Goal: Find specific page/section: Find specific page/section

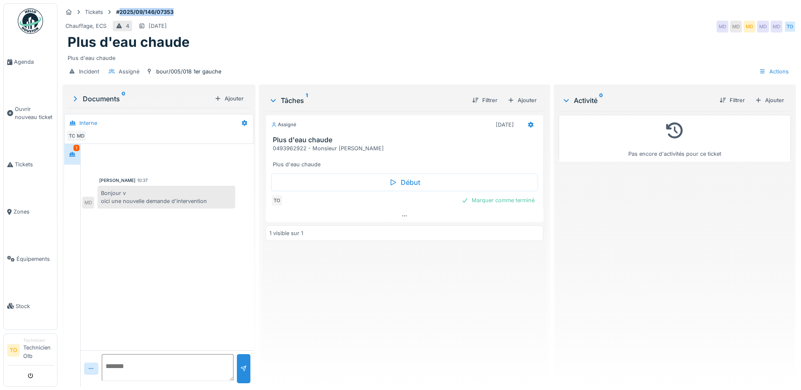
drag, startPoint x: 178, startPoint y: 11, endPoint x: 121, endPoint y: 13, distance: 57.1
click at [121, 13] on div "Tickets #2025/09/146/07353" at bounding box center [430, 12] width 734 height 11
copy strong "2025/09/146/07353"
drag, startPoint x: 367, startPoint y: 148, endPoint x: 263, endPoint y: 140, distance: 103.8
click at [263, 140] on div "Tâches 1 Filtrer Ajouter Assigné [DATE] Plus d'eau chaude 0493962922 - Monsieur…" at bounding box center [404, 234] width 285 height 297
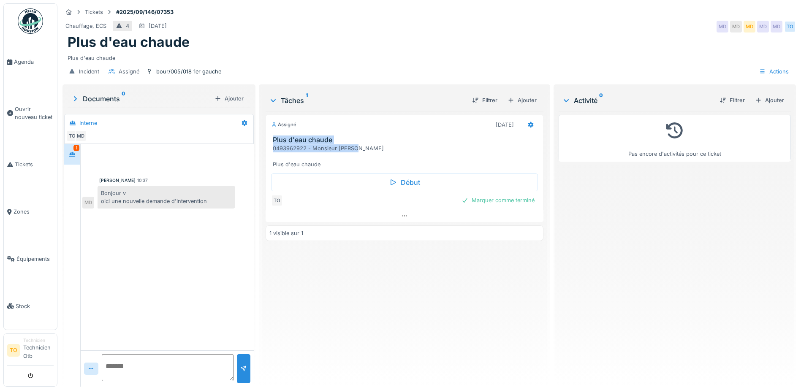
copy div "Plus d'eau chaude 0493962922 - Monsieur [PERSON_NAME]"
